Goal: Task Accomplishment & Management: Use online tool/utility

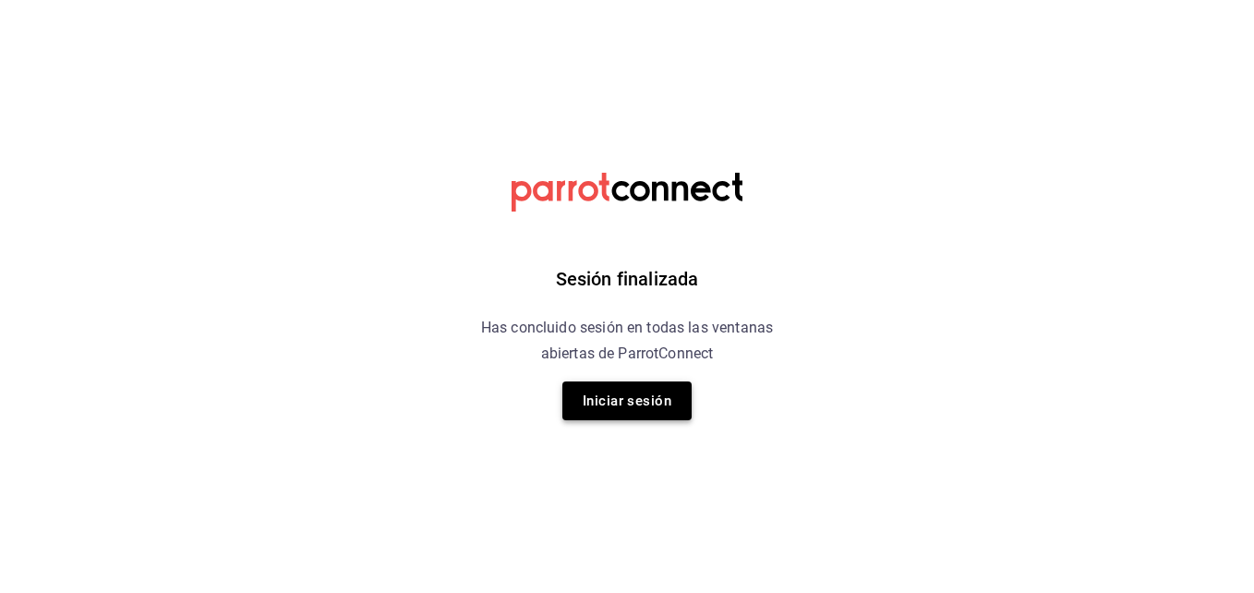
click at [667, 391] on button "Iniciar sesión" at bounding box center [626, 400] width 129 height 39
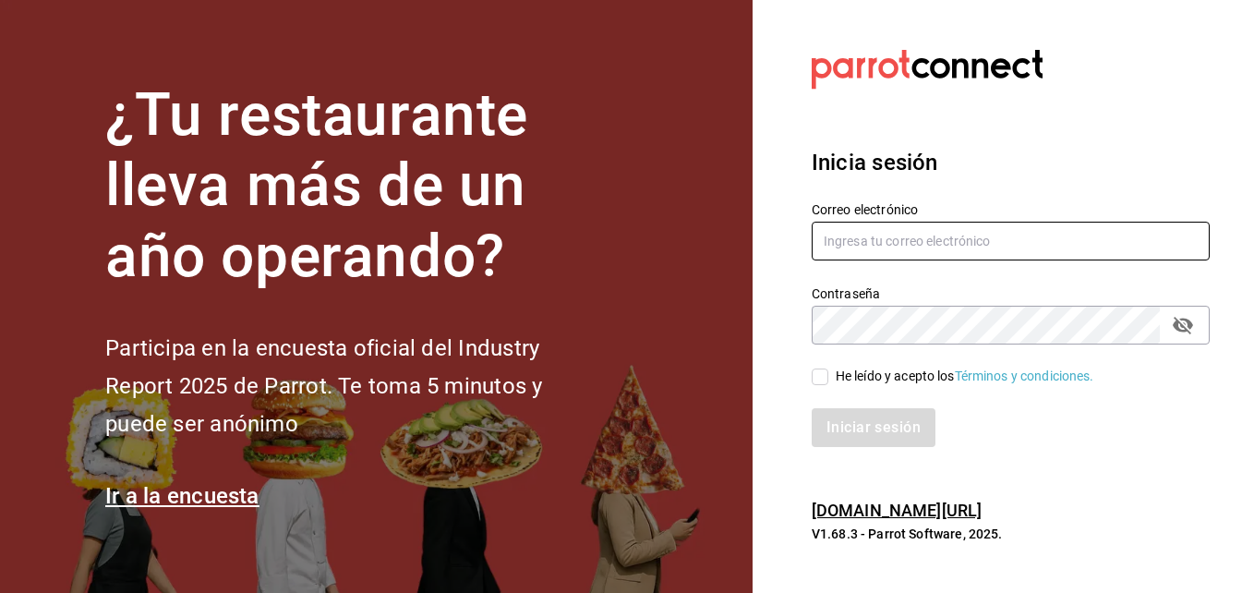
type input "jose.reynoso@grupocosteno.com"
click at [815, 377] on input "He leído y acepto los Términos y condiciones." at bounding box center [819, 376] width 17 height 17
checkbox input "true"
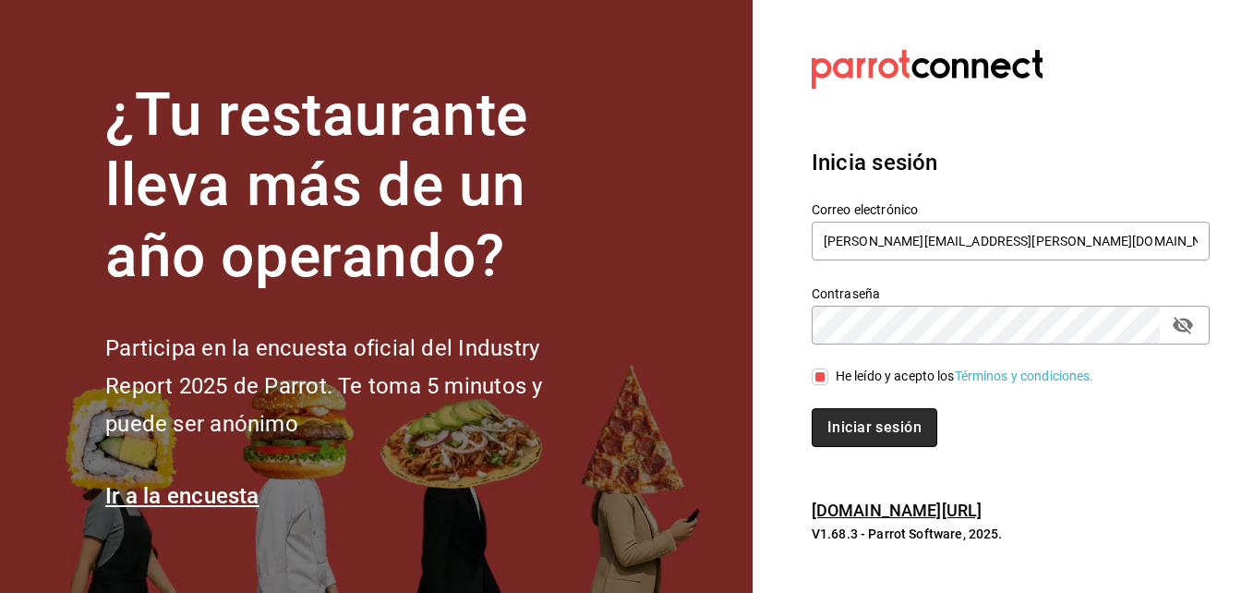
click at [858, 417] on button "Iniciar sesión" at bounding box center [874, 427] width 126 height 39
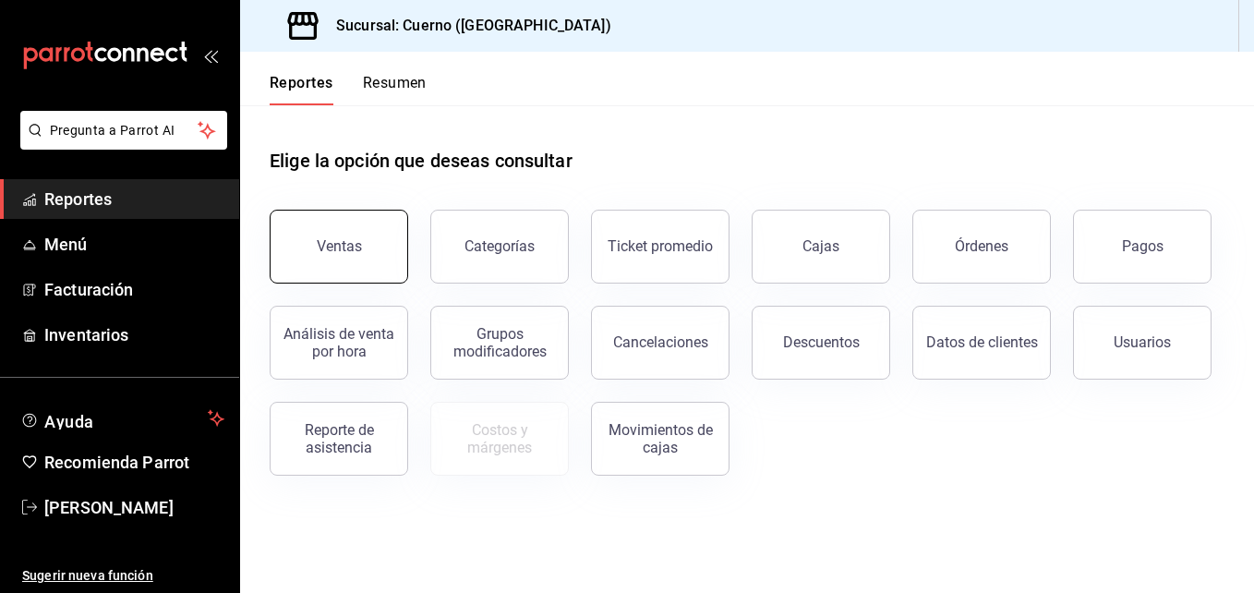
click at [361, 225] on button "Ventas" at bounding box center [339, 247] width 138 height 74
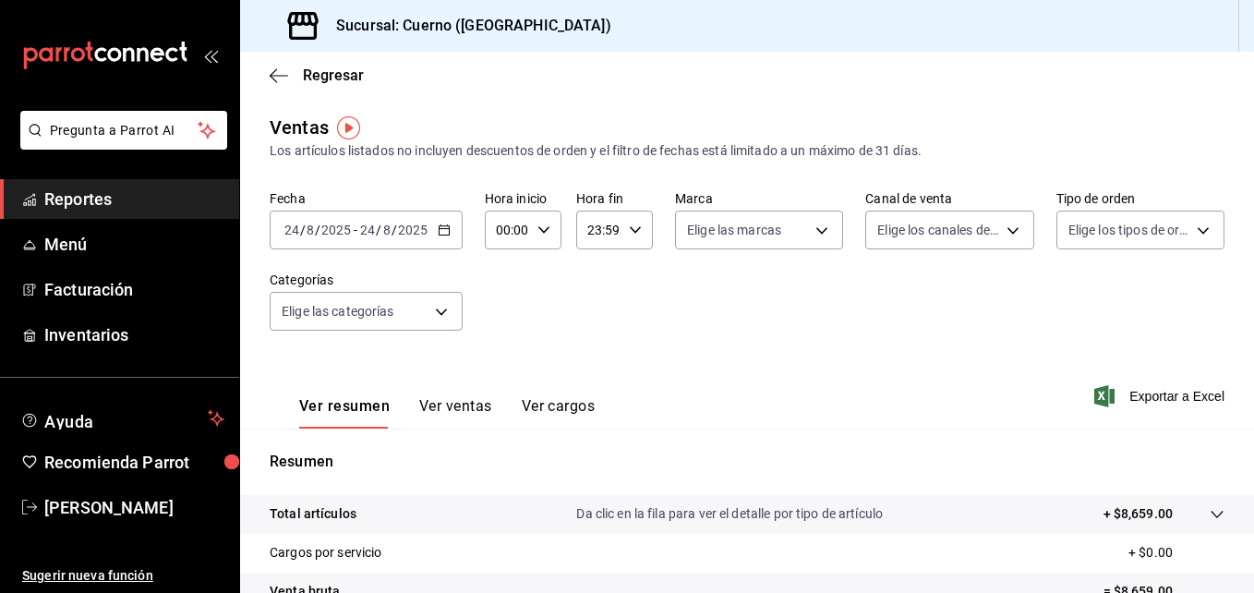
click at [449, 220] on div "[DATE] [DATE] - [DATE] [DATE]" at bounding box center [366, 229] width 193 height 39
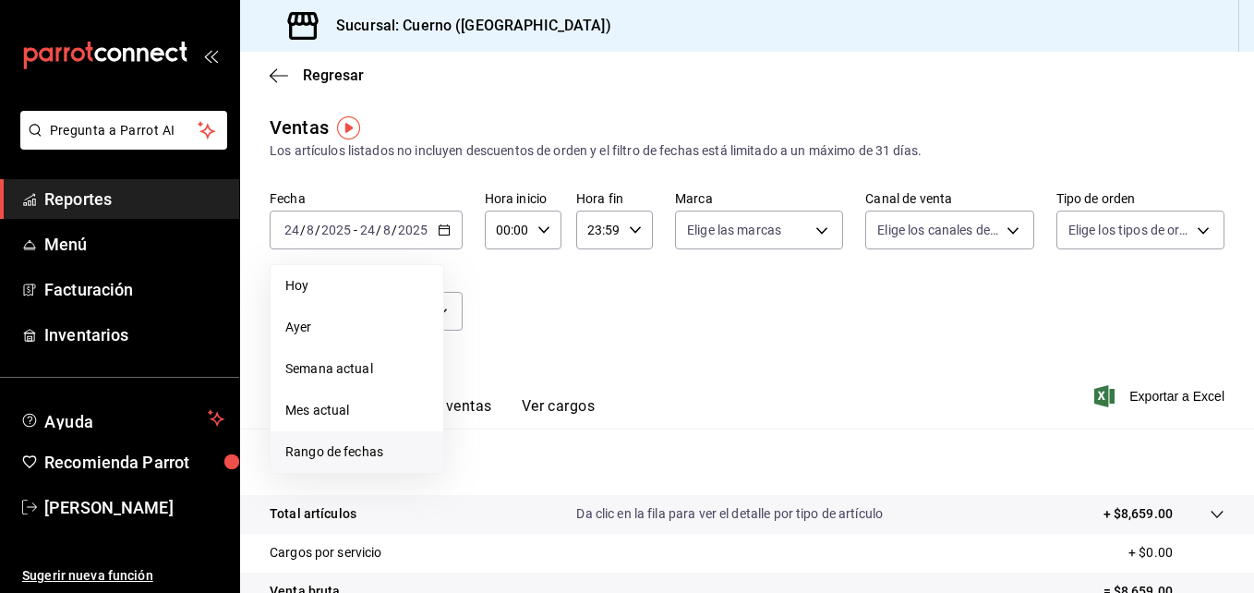
click at [322, 458] on span "Rango de fechas" at bounding box center [356, 451] width 143 height 19
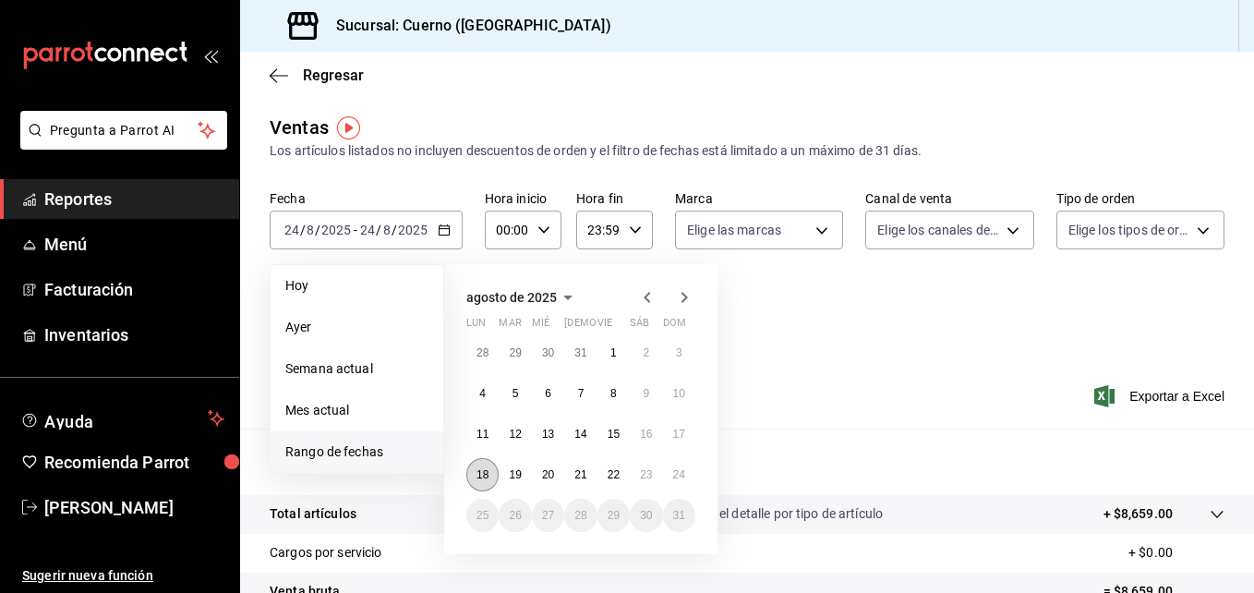
click at [488, 466] on button "18" at bounding box center [482, 474] width 32 height 33
click at [679, 477] on abbr "24" at bounding box center [679, 474] width 12 height 13
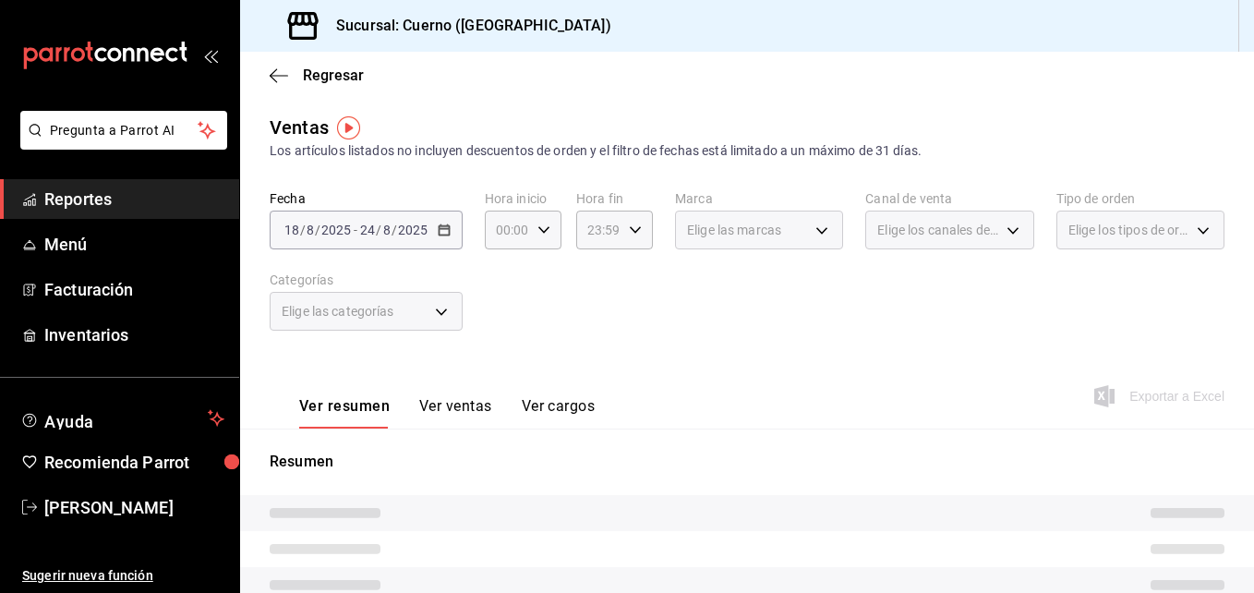
click at [811, 238] on div "Elige las marcas" at bounding box center [759, 229] width 168 height 39
click at [811, 235] on div "Elige las marcas" at bounding box center [759, 229] width 168 height 39
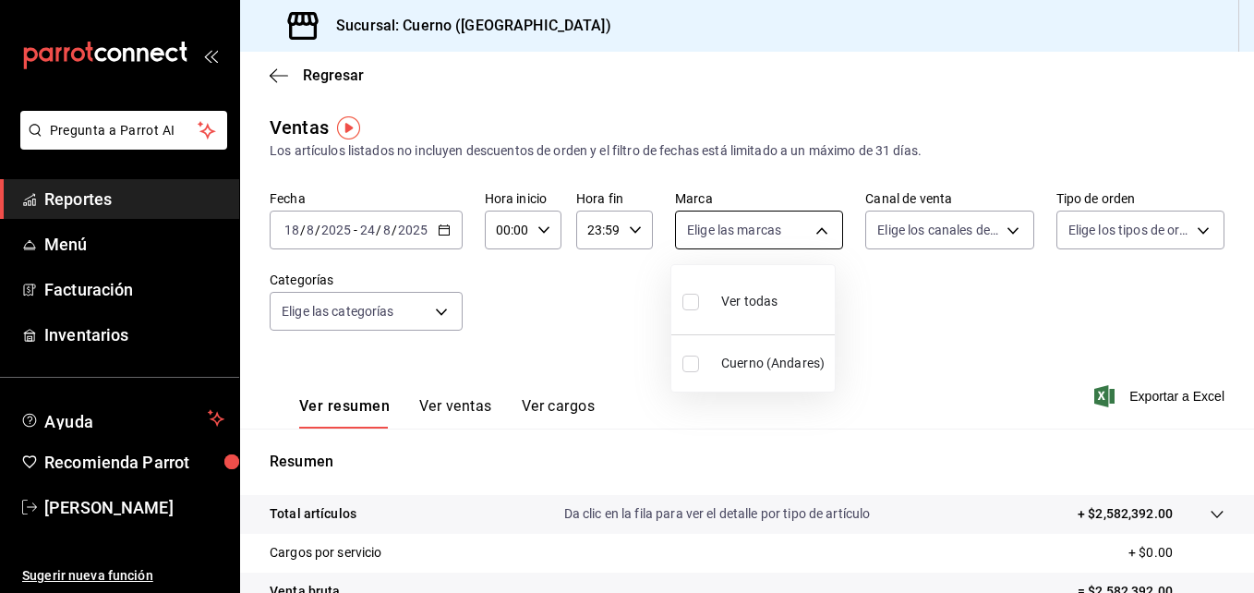
click at [811, 235] on body "Pregunta a Parrot AI Reportes Menú Facturación Inventarios Ayuda Recomienda Par…" at bounding box center [627, 296] width 1254 height 593
click at [697, 306] on input "checkbox" at bounding box center [690, 302] width 17 height 17
checkbox input "true"
type input "c9e961b9-bc29-480f-a65c-324ff110f526"
checkbox input "true"
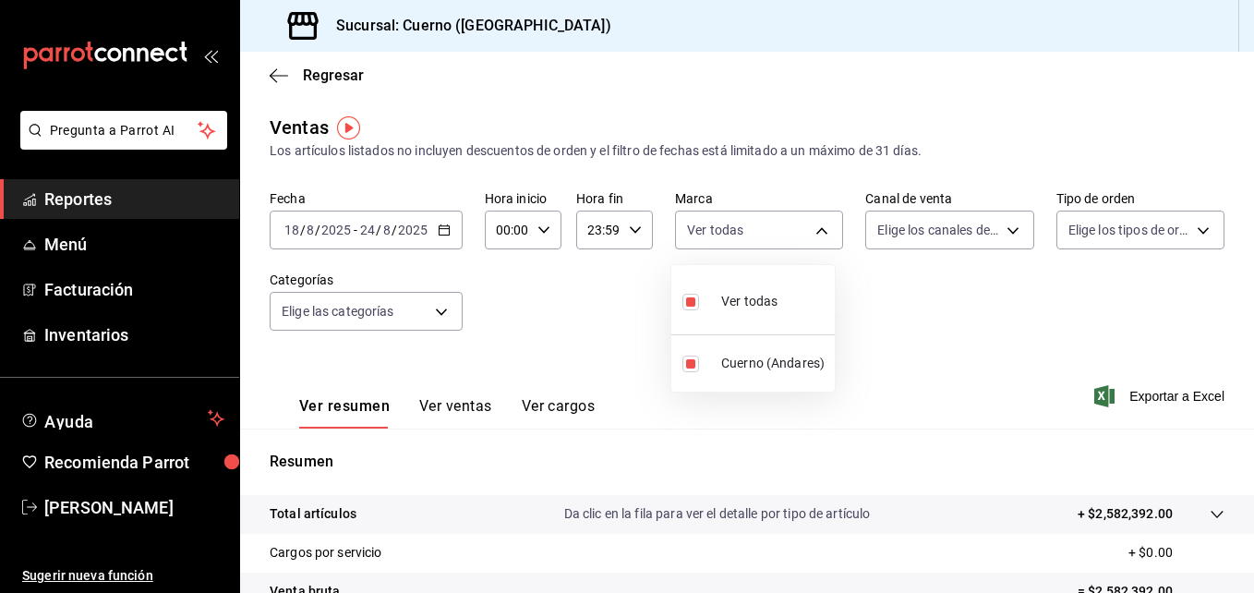
click at [997, 239] on div at bounding box center [627, 296] width 1254 height 593
click at [997, 239] on body "Pregunta a Parrot AI Reportes Menú Facturación Inventarios Ayuda Recomienda Par…" at bounding box center [627, 296] width 1254 height 593
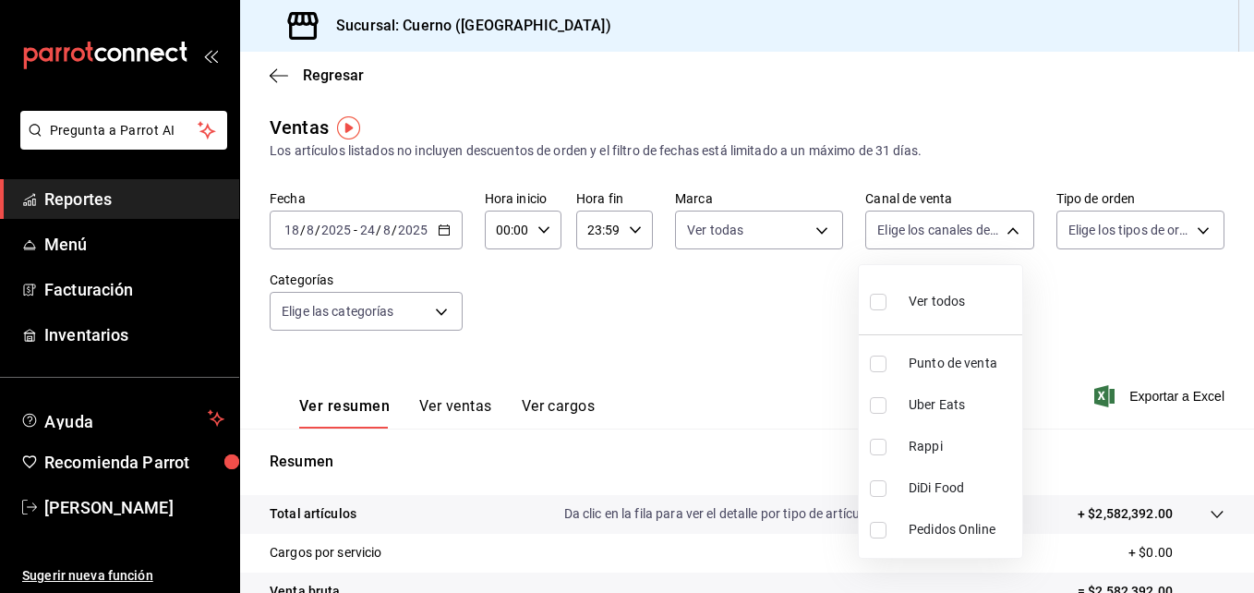
click at [882, 297] on input "checkbox" at bounding box center [878, 302] width 17 height 17
checkbox input "true"
type input "PARROT,UBER_EATS,RAPPI,DIDI_FOOD,ONLINE"
checkbox input "true"
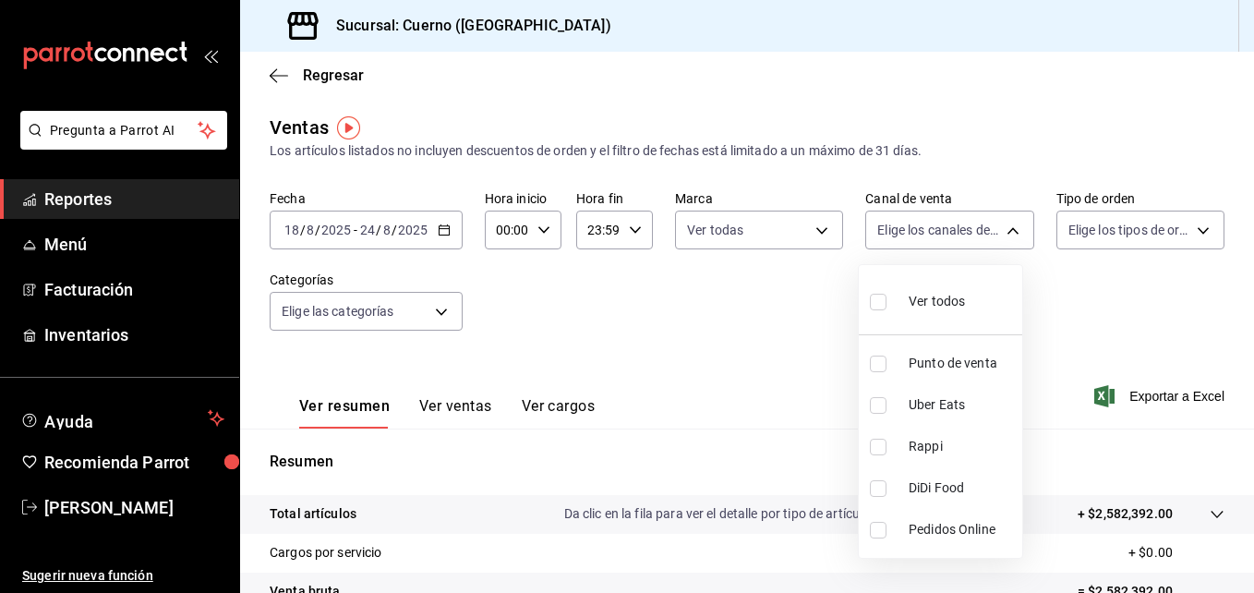
checkbox input "true"
click at [1194, 224] on div at bounding box center [627, 296] width 1254 height 593
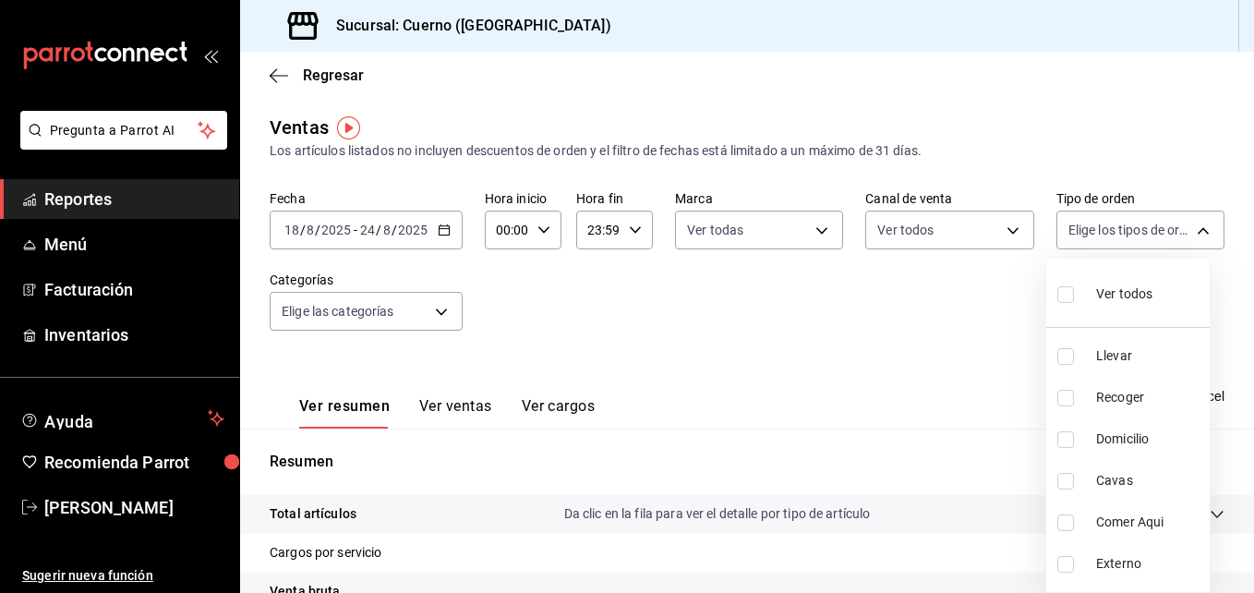
click at [1194, 224] on body "Pregunta a Parrot AI Reportes Menú Facturación Inventarios Ayuda Recomienda Par…" at bounding box center [627, 296] width 1254 height 593
click at [1068, 291] on input "checkbox" at bounding box center [1065, 294] width 17 height 17
checkbox input "true"
type input "dfbf6a66-9e2c-4531-8c07-cb6fdb35851c,965fb10a-4951-4111-90b6-db3caf29f93a,2f3c6…"
checkbox input "true"
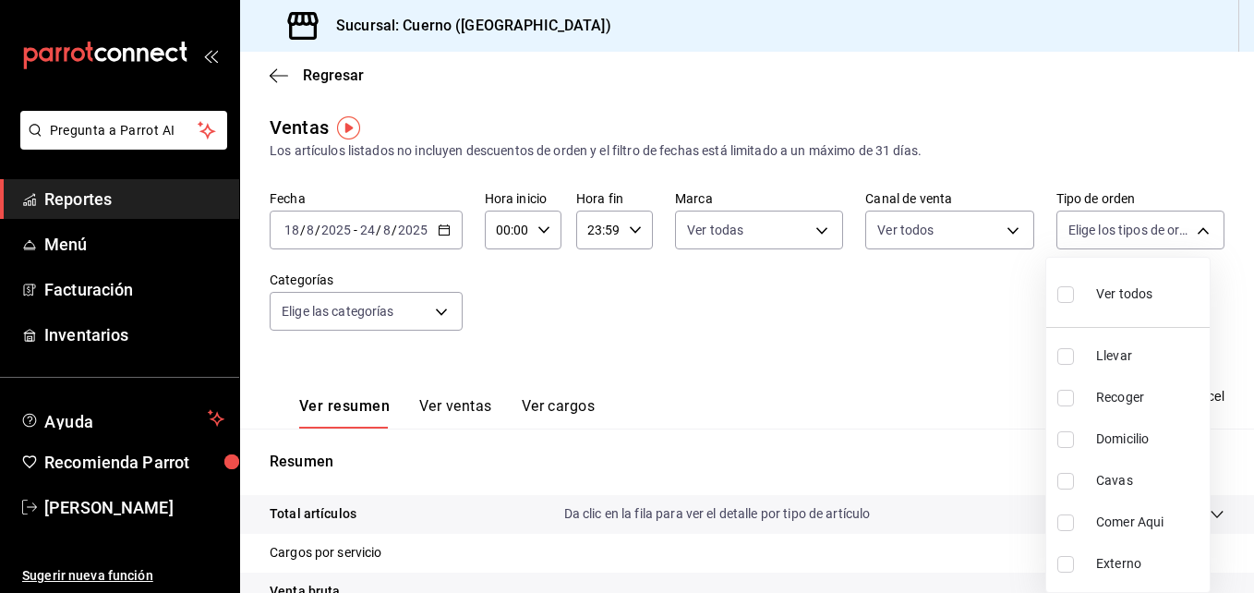
checkbox input "true"
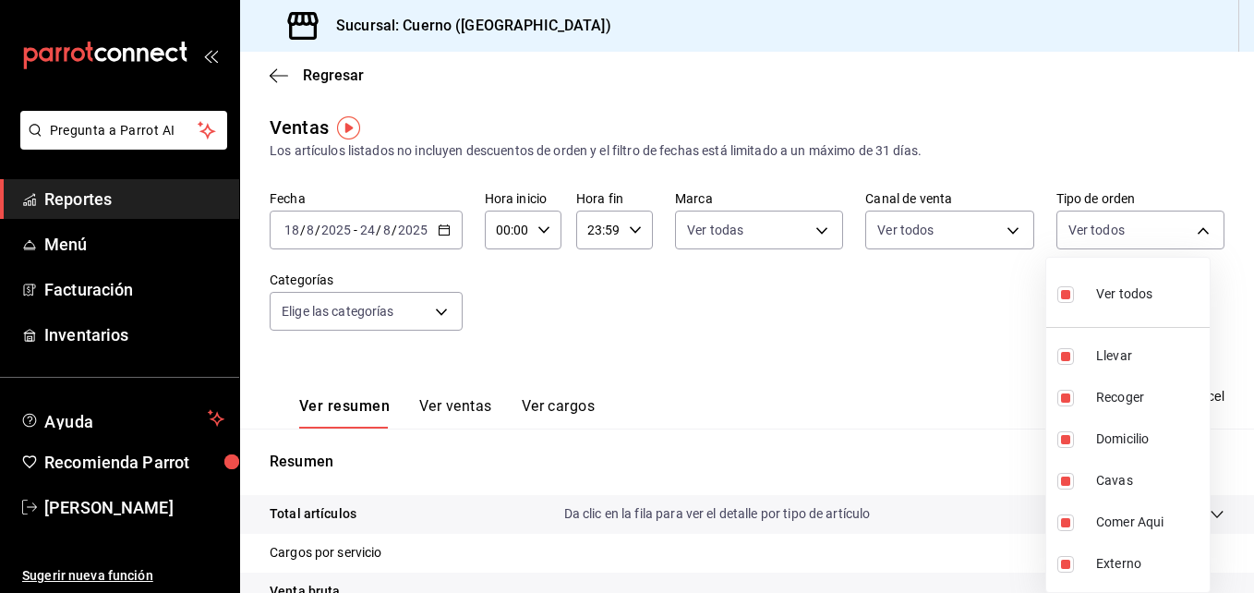
click at [441, 311] on div at bounding box center [627, 296] width 1254 height 593
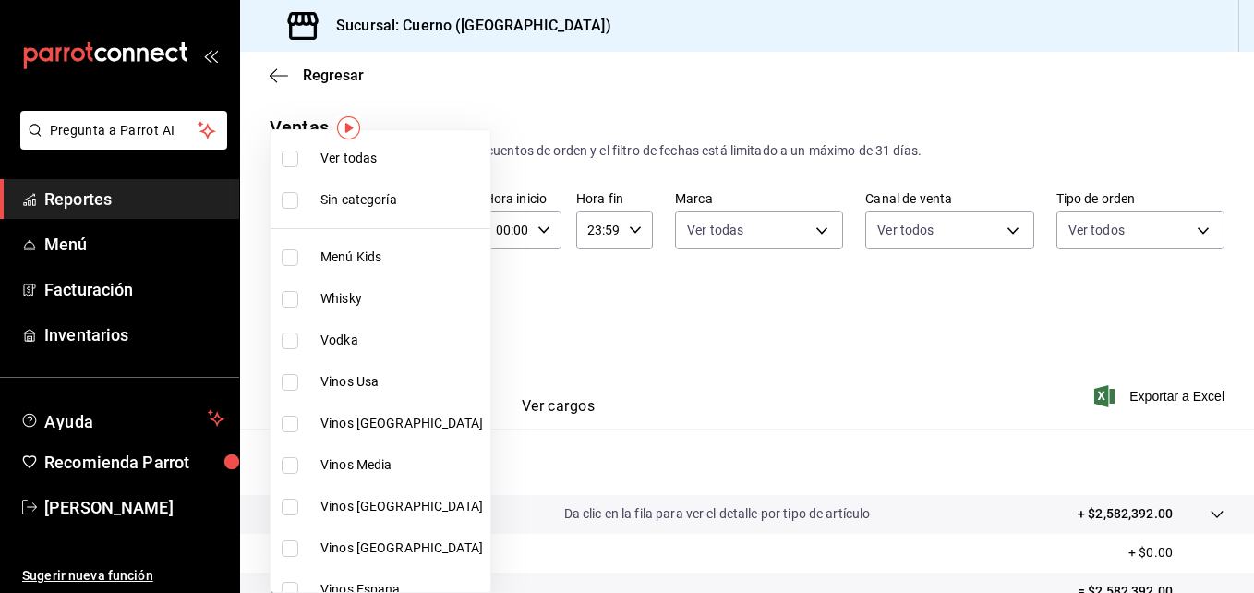
click at [441, 311] on body "Pregunta a Parrot AI Reportes Menú Facturación Inventarios Ayuda Recomienda Par…" at bounding box center [627, 296] width 1254 height 593
click at [294, 157] on input "checkbox" at bounding box center [290, 158] width 17 height 17
checkbox input "true"
type input "a99b9eb1-d5e4-4ca6-a53e-4c42022e859a,8d843363-7b8b-4002-90a0-c01944697fe5,d20f9…"
checkbox input "true"
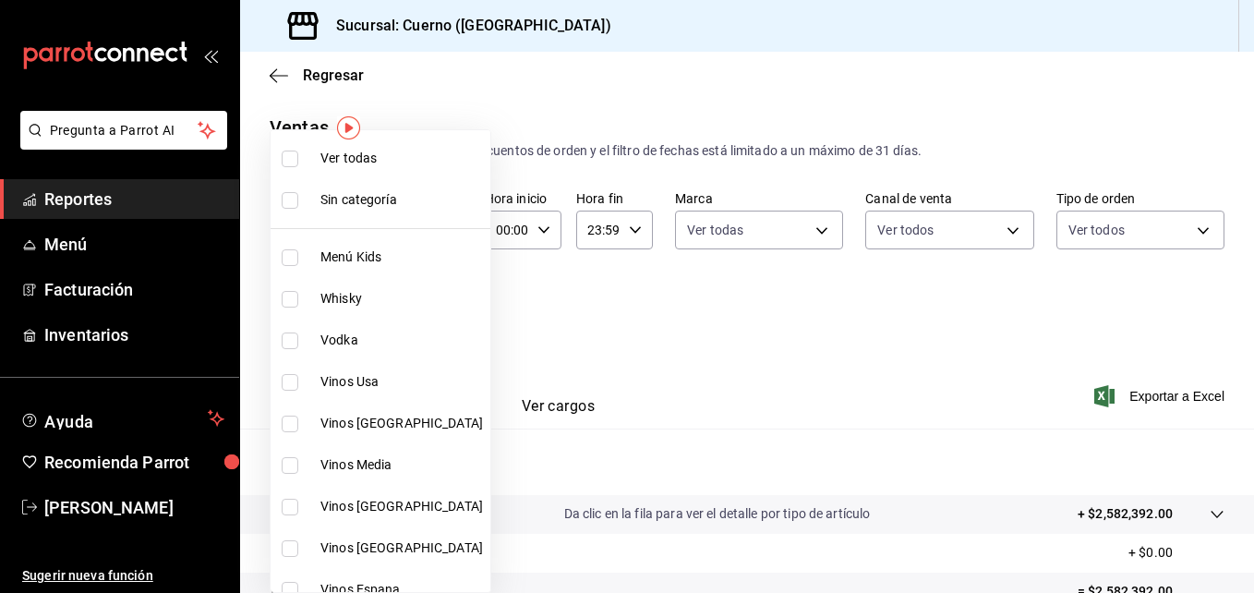
checkbox input "true"
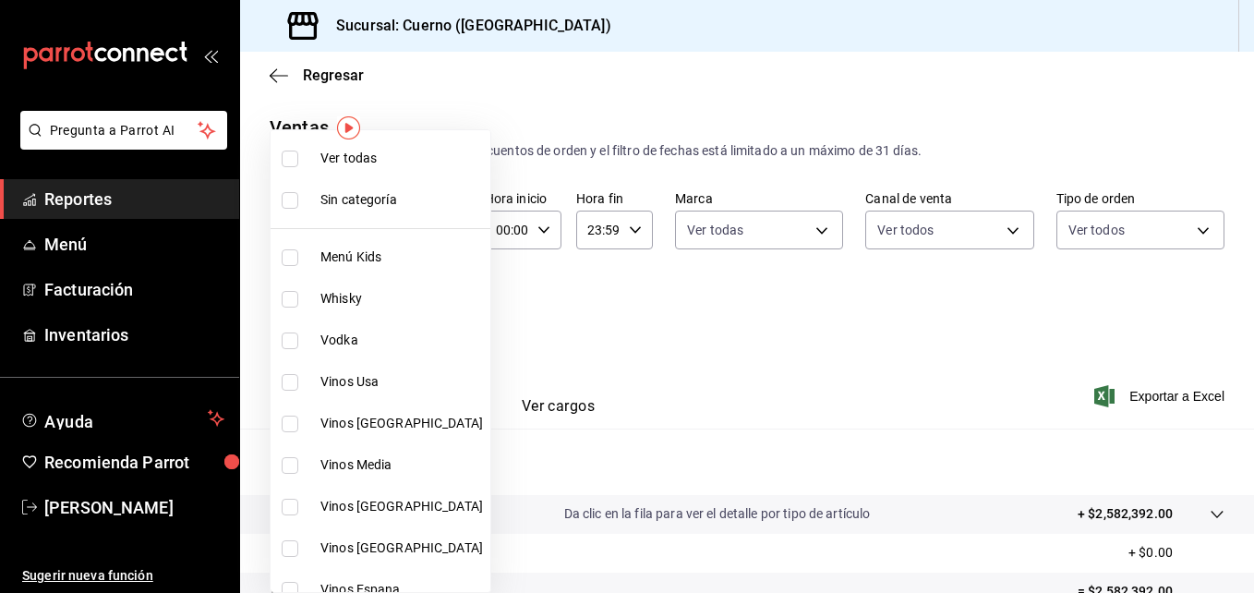
checkbox input "true"
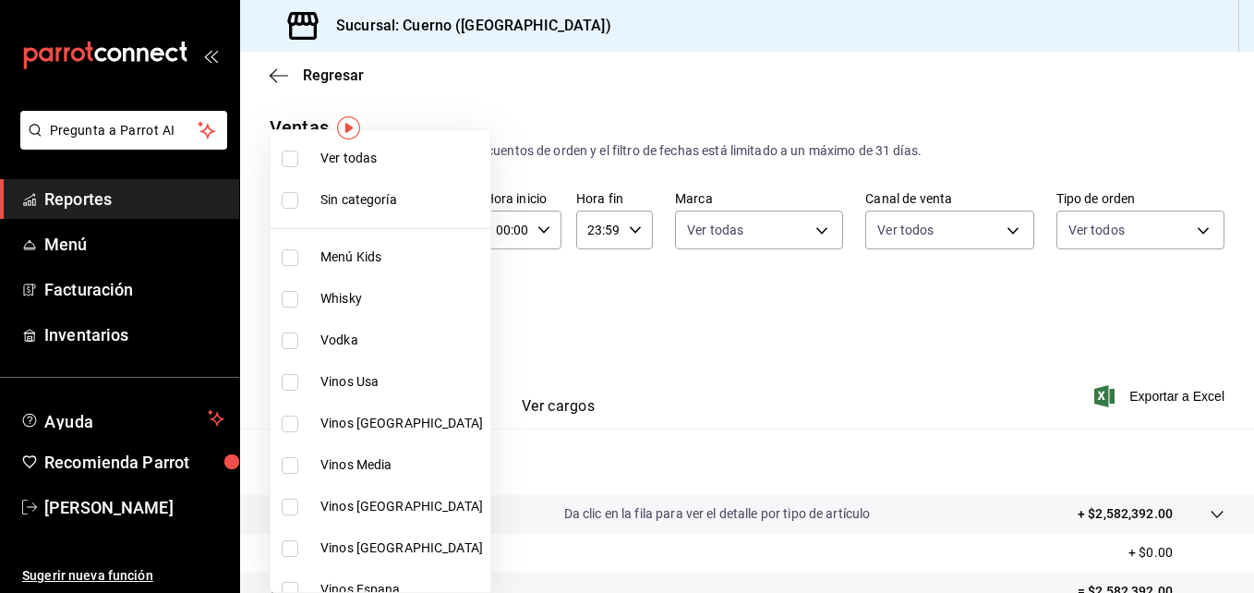
checkbox input "true"
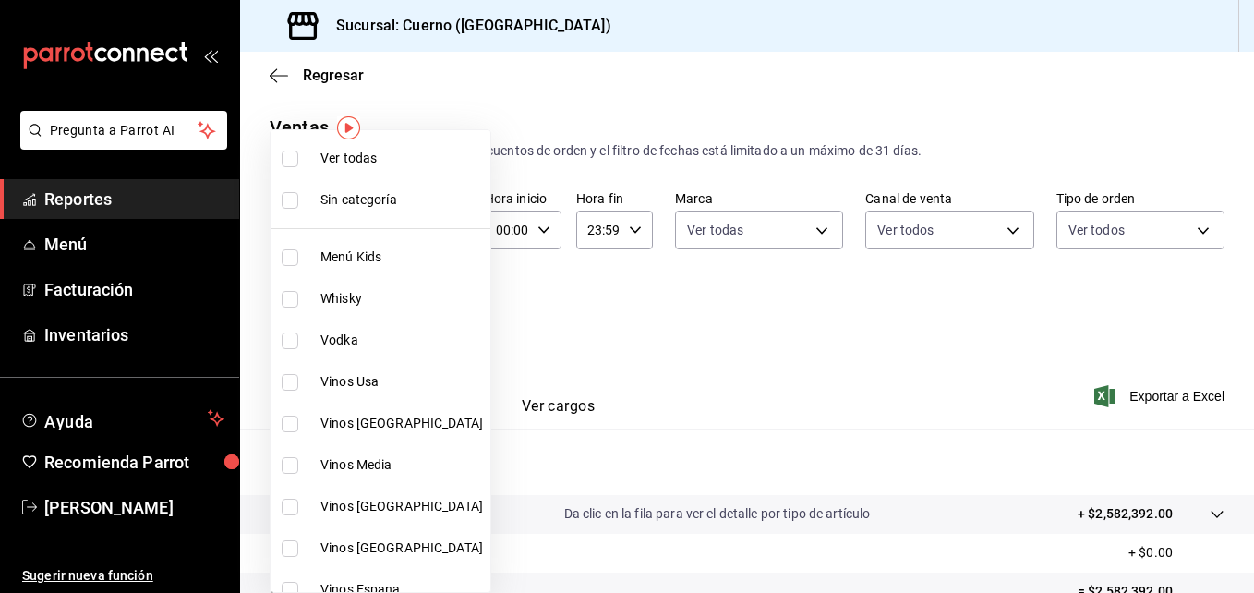
checkbox input "true"
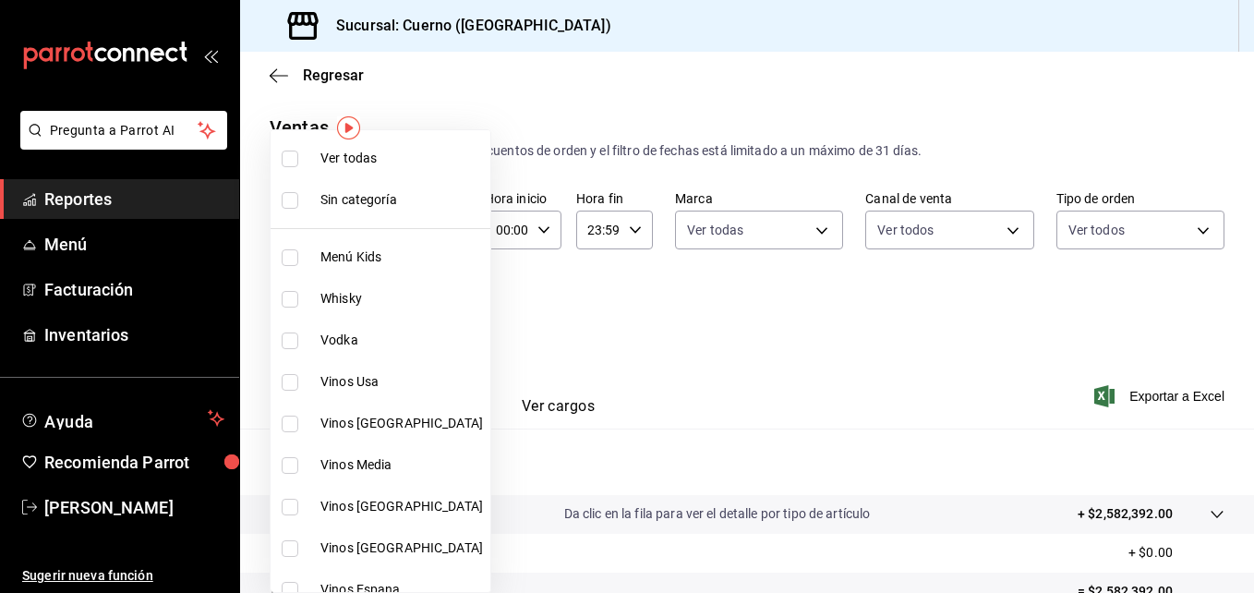
checkbox input "true"
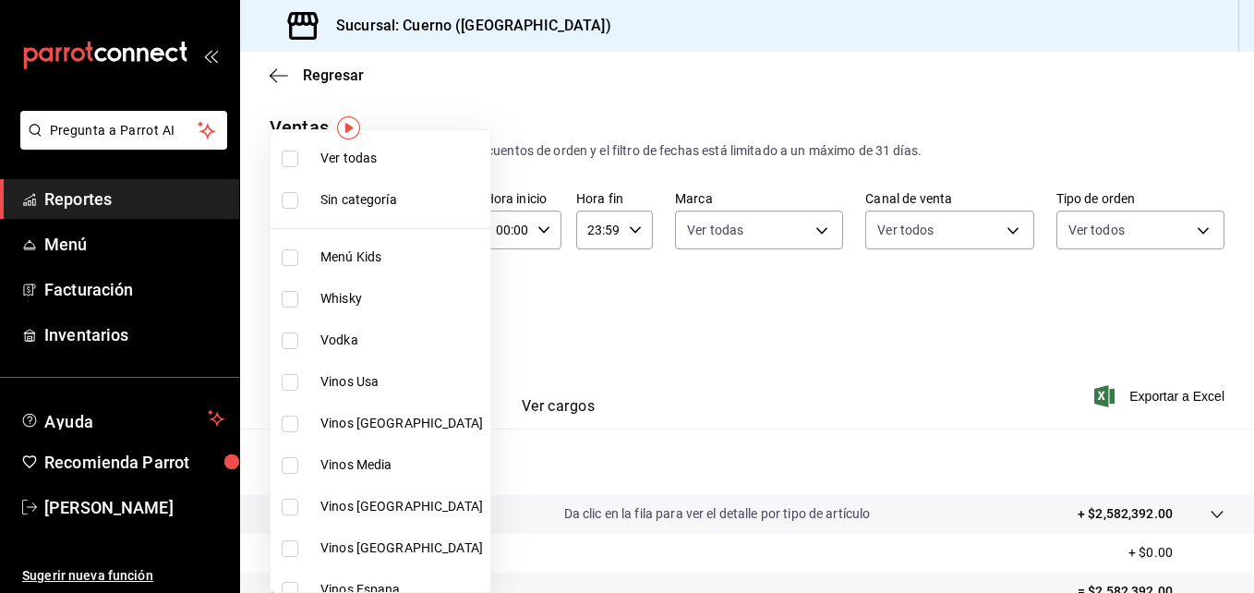
checkbox input "true"
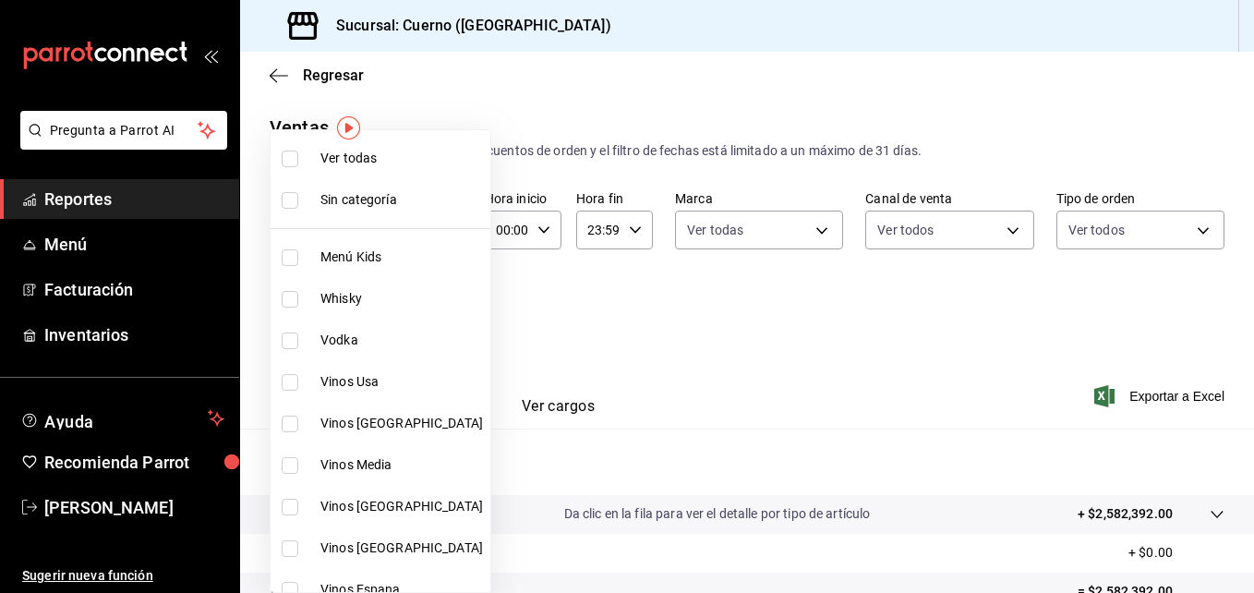
checkbox input "true"
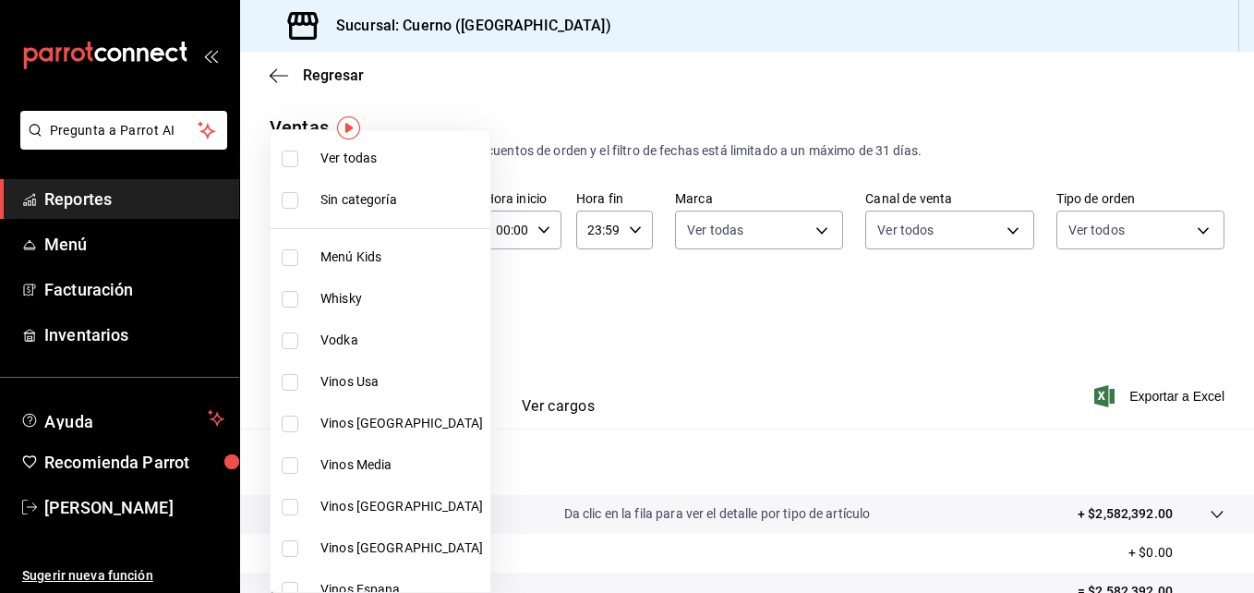
checkbox input "true"
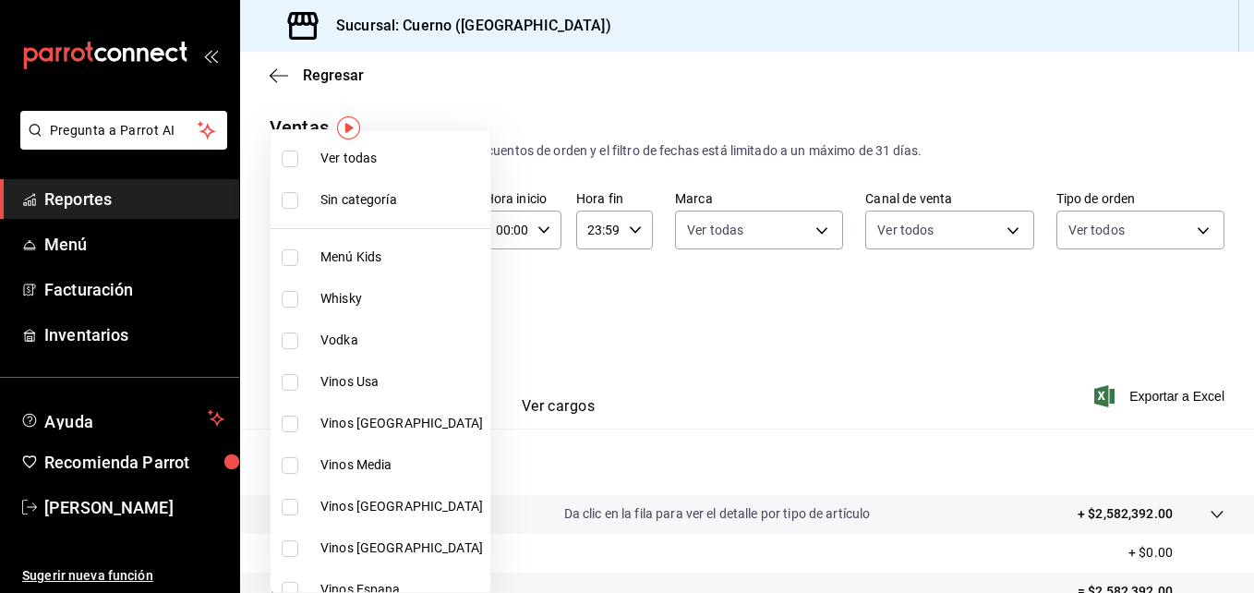
checkbox input "true"
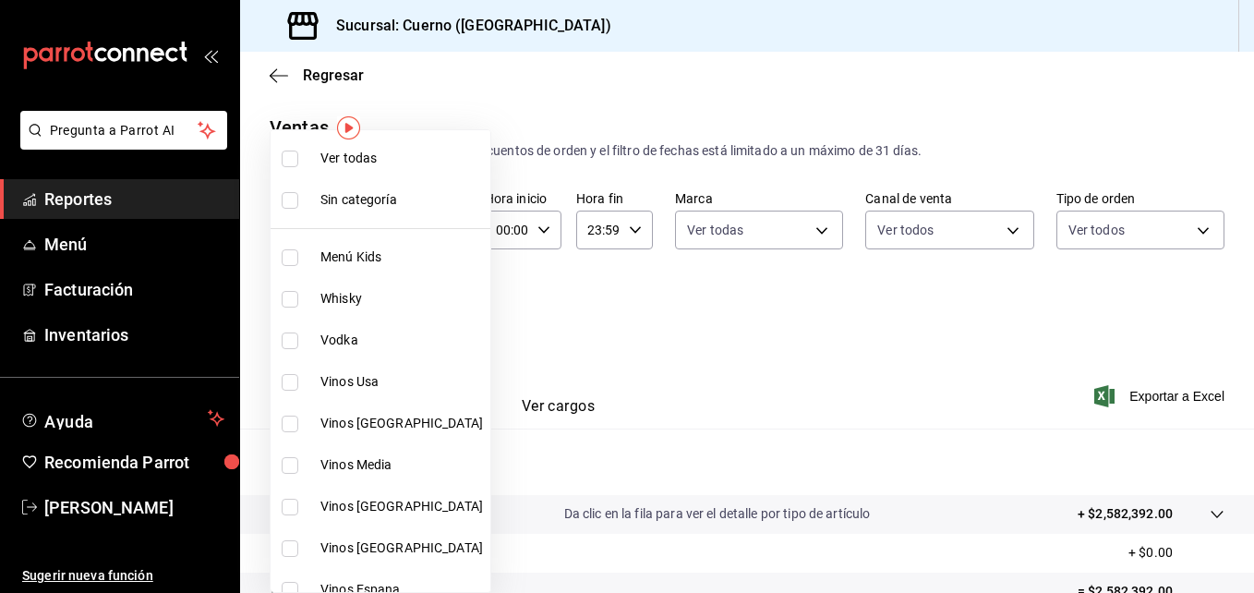
checkbox input "true"
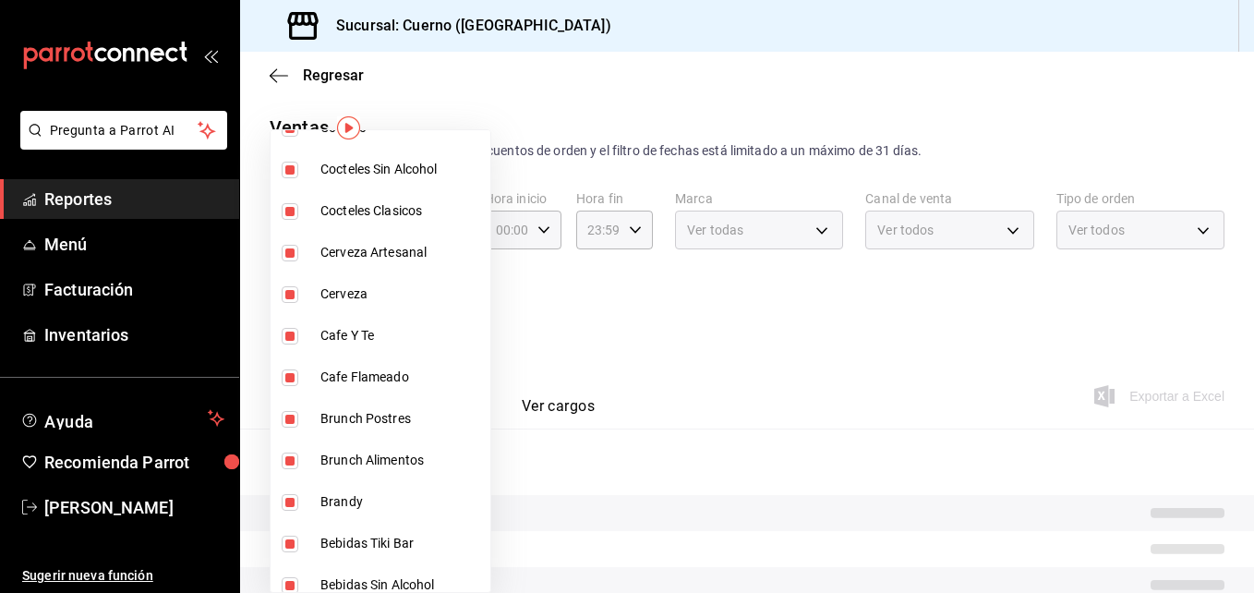
scroll to position [1722, 0]
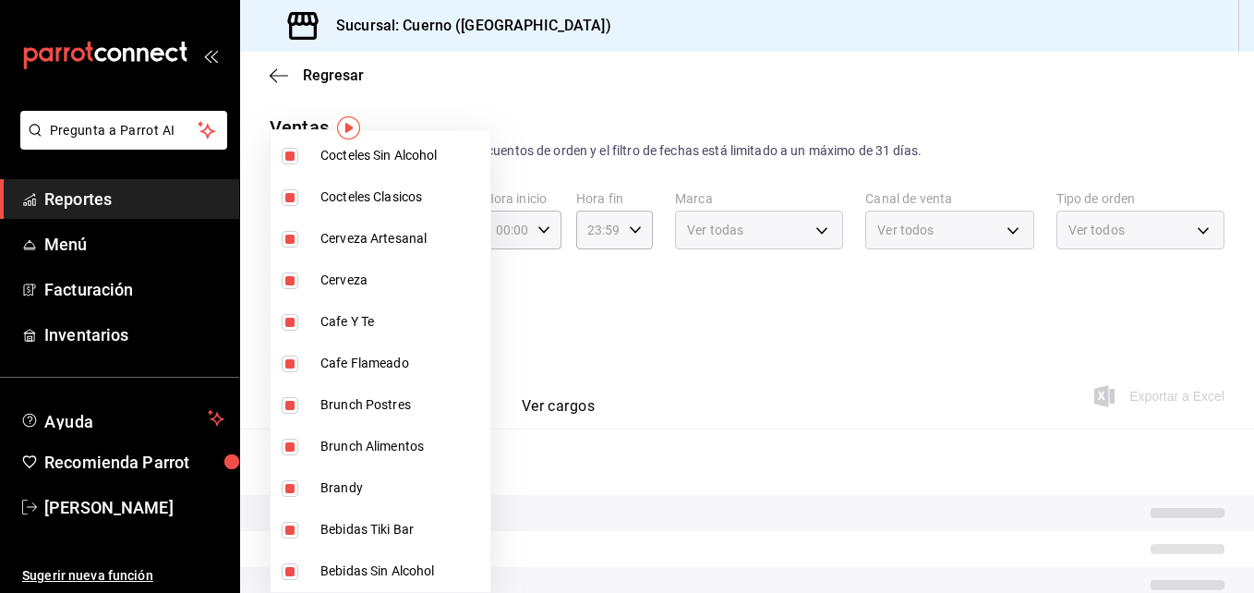
click at [803, 418] on div at bounding box center [627, 296] width 1254 height 593
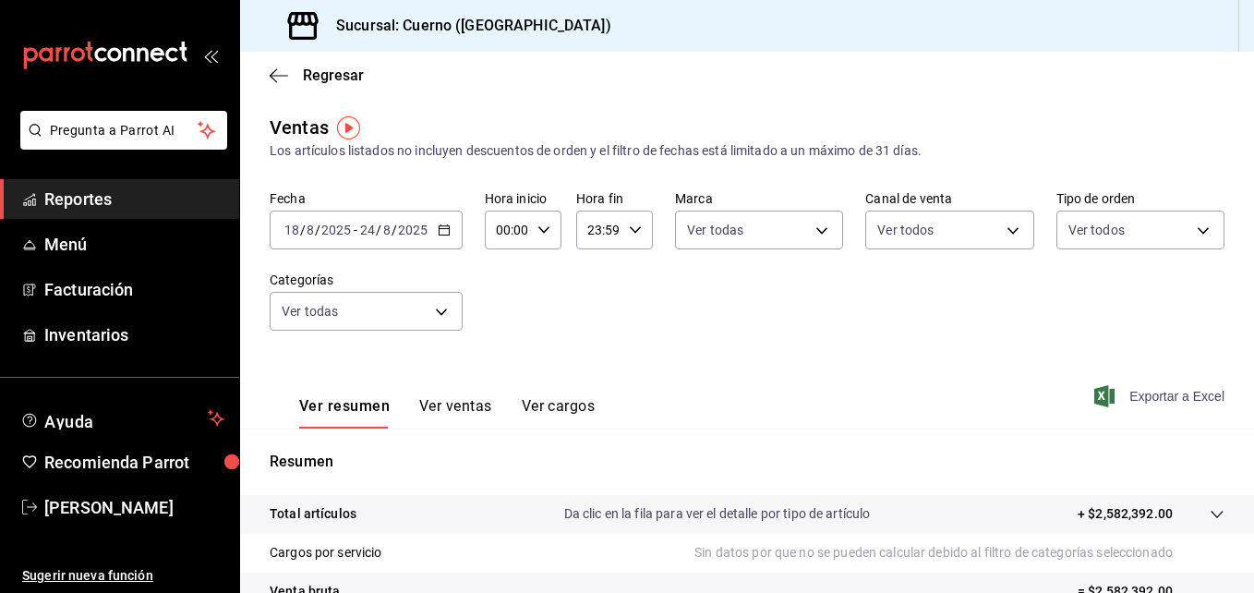
click at [1148, 392] on span "Exportar a Excel" at bounding box center [1161, 396] width 126 height 22
